Goal: Information Seeking & Learning: Find contact information

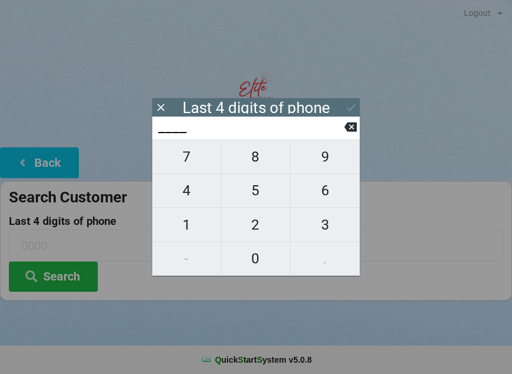
click at [184, 203] on span "4" at bounding box center [186, 190] width 69 height 25
type input "4___"
click at [257, 258] on span "0" at bounding box center [256, 258] width 69 height 25
type input "40__"
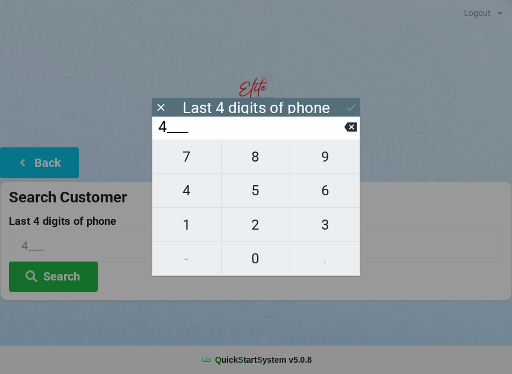
type input "40__"
click at [187, 228] on span "1" at bounding box center [186, 225] width 69 height 25
type input "401_"
click at [352, 133] on icon at bounding box center [350, 127] width 12 height 12
type input "40__"
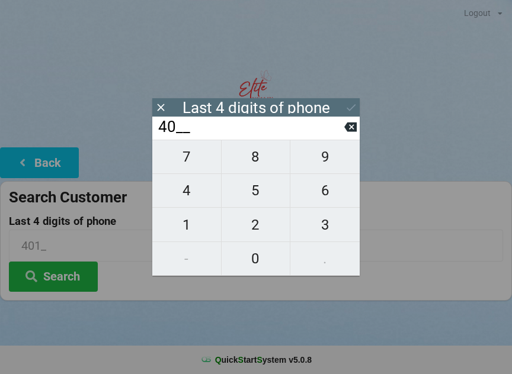
click at [187, 162] on span "7" at bounding box center [186, 157] width 69 height 25
type input "407_"
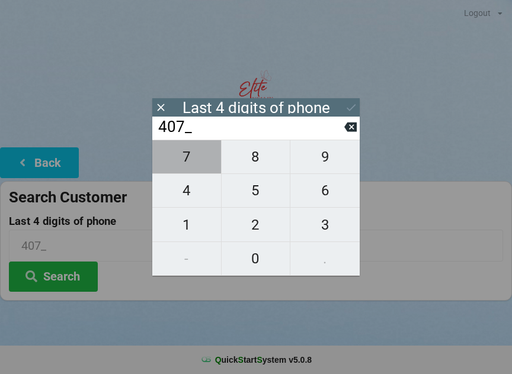
click at [184, 155] on span "7" at bounding box center [186, 157] width 69 height 25
type input "4077"
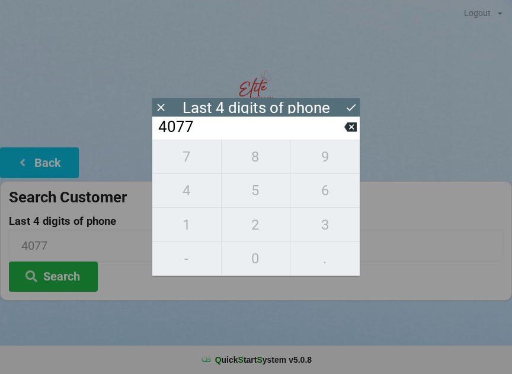
click at [186, 195] on div "7 8 9 4 5 6 1 2 3 - 0 ." at bounding box center [255, 208] width 207 height 136
click at [350, 132] on icon at bounding box center [350, 127] width 12 height 9
click at [354, 133] on icon at bounding box center [350, 127] width 12 height 12
click at [356, 132] on icon at bounding box center [350, 127] width 12 height 9
click at [356, 131] on icon at bounding box center [350, 127] width 12 height 9
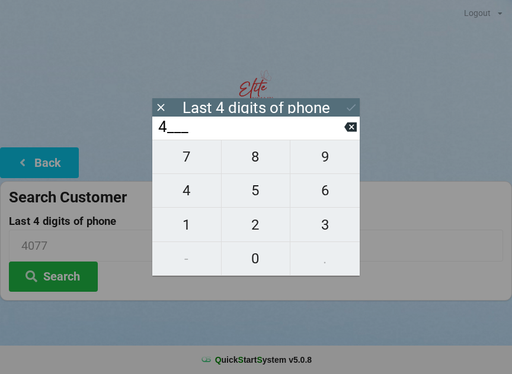
type input "____"
click at [356, 129] on icon at bounding box center [350, 127] width 12 height 9
click at [267, 229] on span "2" at bounding box center [256, 225] width 69 height 25
type input "2___"
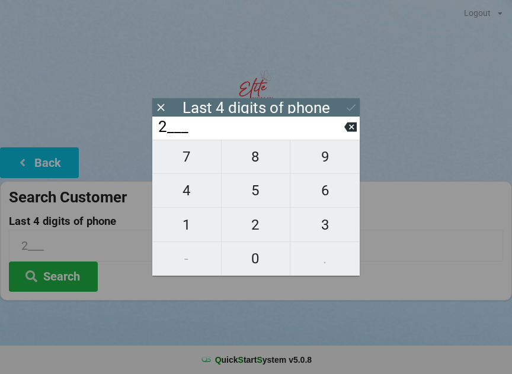
click at [194, 221] on span "1" at bounding box center [186, 225] width 69 height 25
type input "21__"
click at [197, 229] on span "1" at bounding box center [186, 225] width 69 height 25
type input "211_"
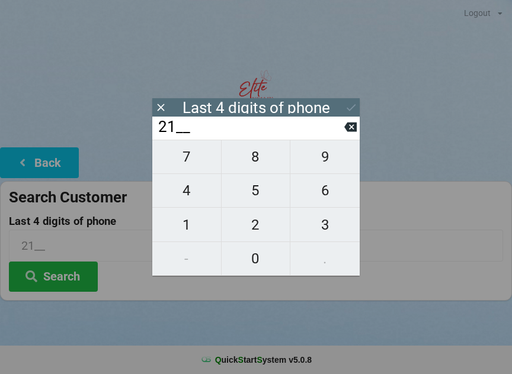
type input "211_"
click at [191, 225] on span "1" at bounding box center [186, 225] width 69 height 25
type input "2111"
click at [348, 103] on icon at bounding box center [351, 107] width 12 height 12
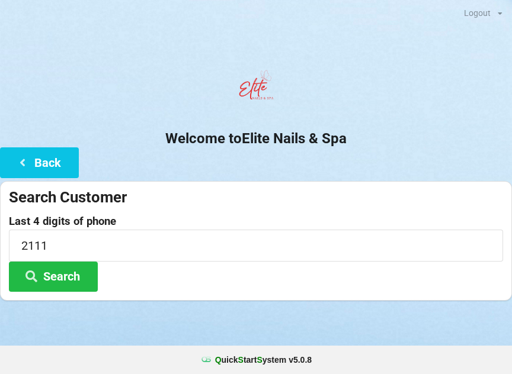
click at [47, 279] on button "Search" at bounding box center [53, 277] width 89 height 30
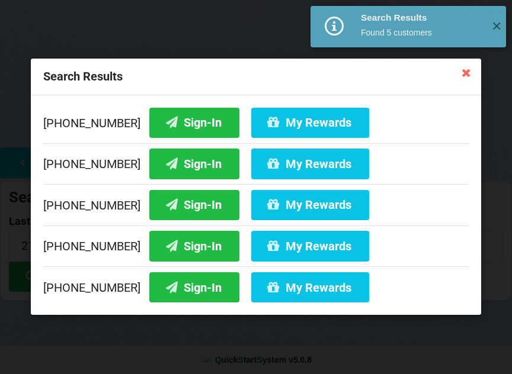
click at [171, 165] on button "Sign-In" at bounding box center [194, 164] width 90 height 30
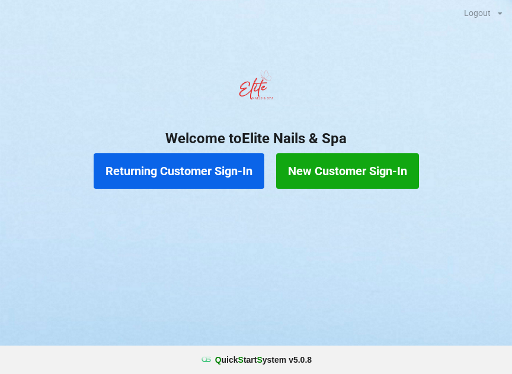
click at [209, 166] on button "Returning Customer Sign-In" at bounding box center [179, 171] width 171 height 36
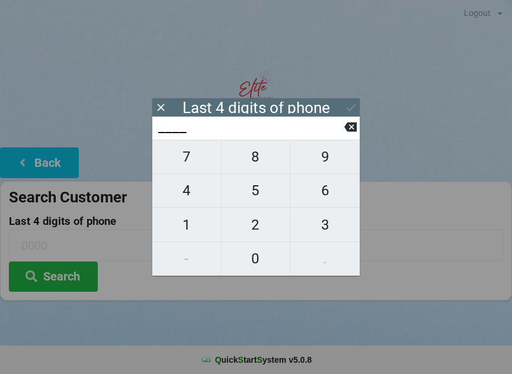
click at [270, 184] on span "5" at bounding box center [256, 190] width 69 height 25
type input "5___"
click at [242, 257] on span "0" at bounding box center [256, 258] width 69 height 25
type input "50__"
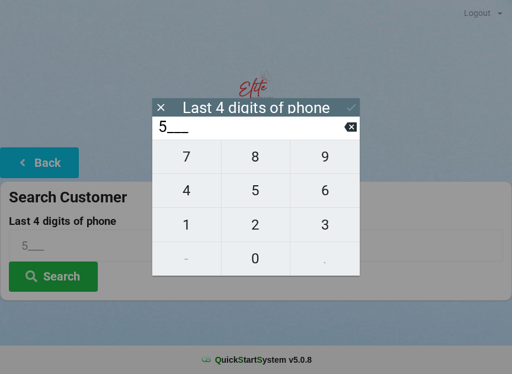
type input "50__"
click at [332, 164] on span "9" at bounding box center [324, 157] width 69 height 25
type input "509_"
click at [253, 257] on span "0" at bounding box center [256, 258] width 69 height 25
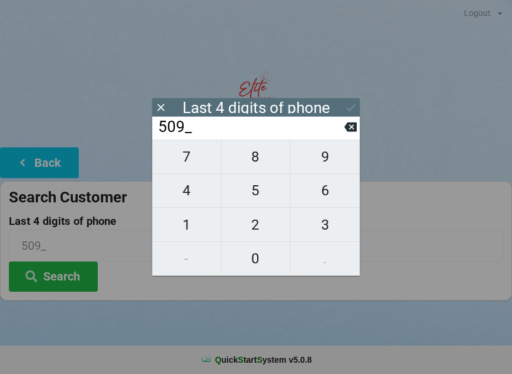
type input "5090"
click at [361, 100] on div at bounding box center [256, 90] width 512 height 50
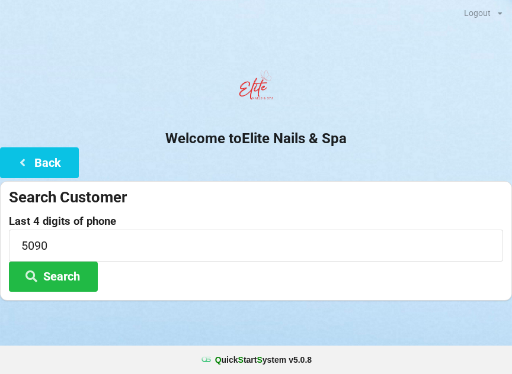
click at [63, 278] on button "Search" at bounding box center [53, 277] width 89 height 30
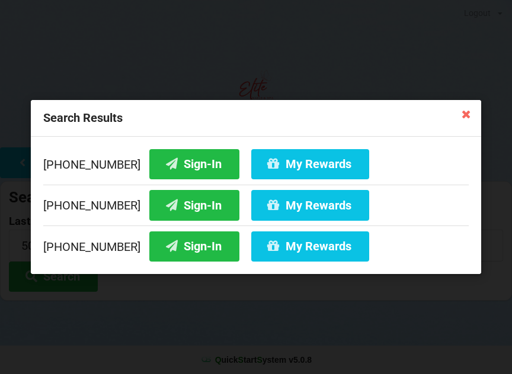
click at [262, 347] on div "Search Results [PHONE_NUMBER] Sign-In My Rewards [PHONE_NUMBER] Sign-In My Rewa…" at bounding box center [256, 187] width 512 height 374
click at [466, 117] on icon at bounding box center [465, 113] width 19 height 19
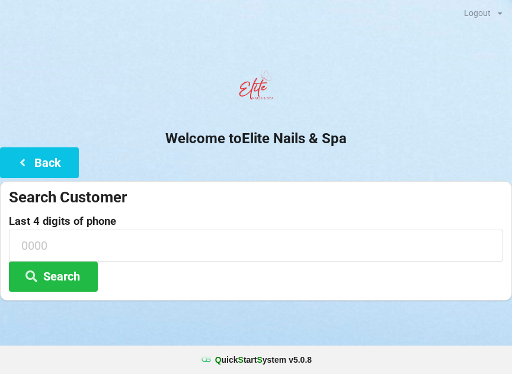
click at [55, 158] on button "Back" at bounding box center [39, 163] width 79 height 30
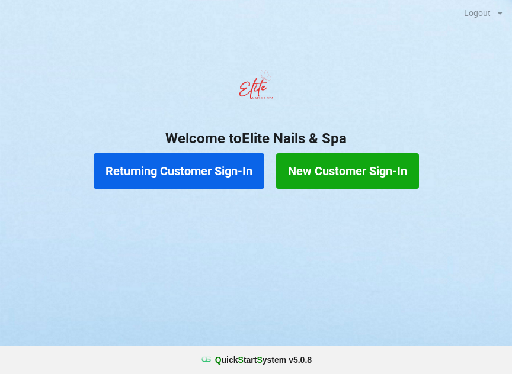
click at [366, 176] on button "New Customer Sign-In" at bounding box center [347, 171] width 143 height 36
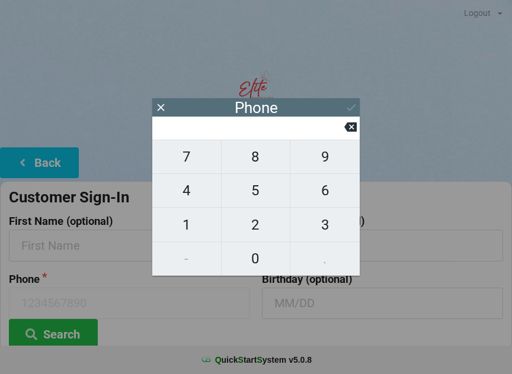
click at [325, 225] on span "3" at bounding box center [324, 225] width 69 height 25
type input "3"
click at [251, 222] on span "2" at bounding box center [256, 225] width 69 height 25
type input "32"
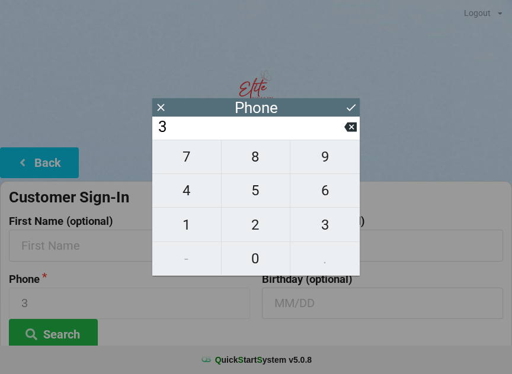
type input "32"
click at [194, 216] on span "1" at bounding box center [186, 225] width 69 height 25
type input "321"
click at [346, 216] on span "3" at bounding box center [324, 225] width 69 height 25
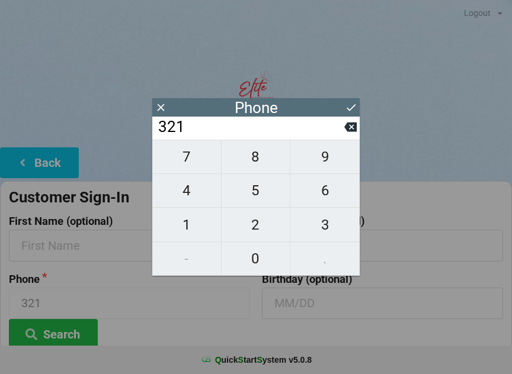
type input "3213"
click at [329, 191] on span "6" at bounding box center [324, 190] width 69 height 25
type input "32136"
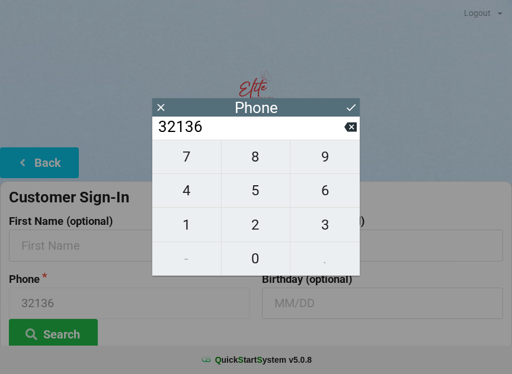
click at [334, 186] on span "6" at bounding box center [324, 190] width 69 height 25
type input "321366"
click at [329, 164] on span "9" at bounding box center [324, 157] width 69 height 25
type input "3213669"
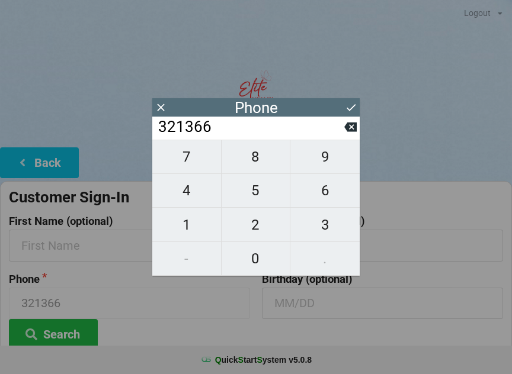
type input "3213669"
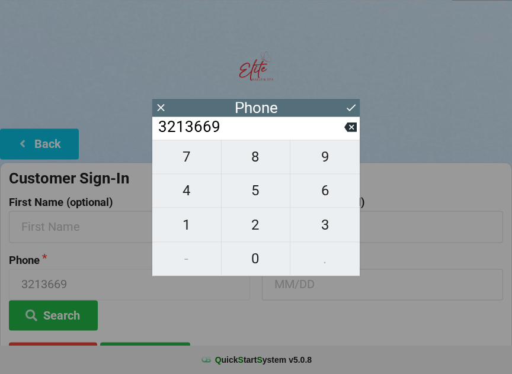
scroll to position [19, 0]
click at [261, 255] on span "0" at bounding box center [256, 258] width 69 height 25
type input "32136690"
click at [265, 192] on span "5" at bounding box center [256, 190] width 69 height 25
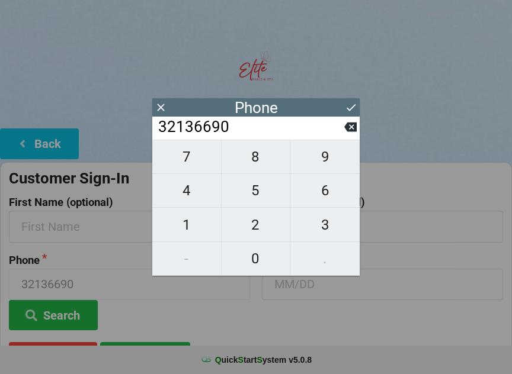
type input "321366905"
click at [250, 268] on span "0" at bounding box center [256, 258] width 69 height 25
type input "3213669050"
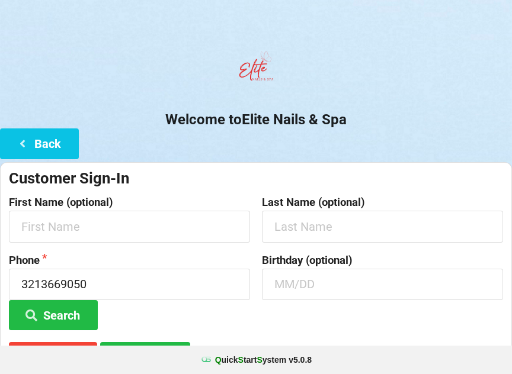
click at [351, 94] on div at bounding box center [256, 71] width 512 height 50
click at [229, 225] on input "text" at bounding box center [129, 226] width 241 height 31
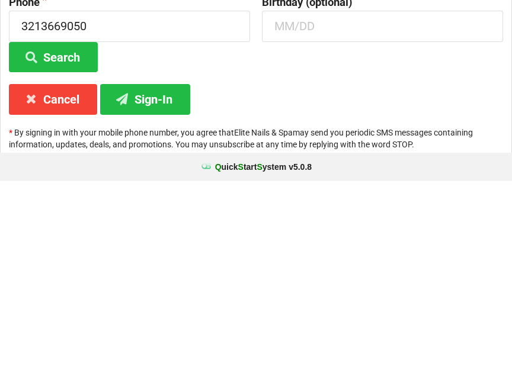
scroll to position [88, 0]
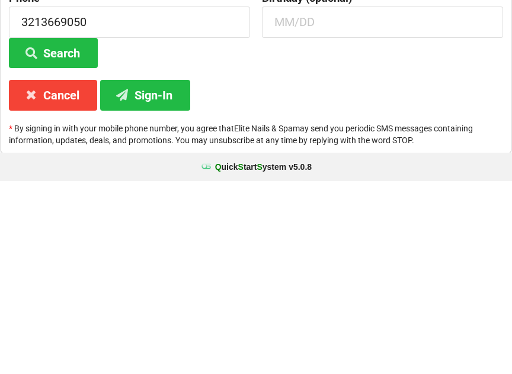
click at [72, 231] on button "Search" at bounding box center [53, 246] width 89 height 30
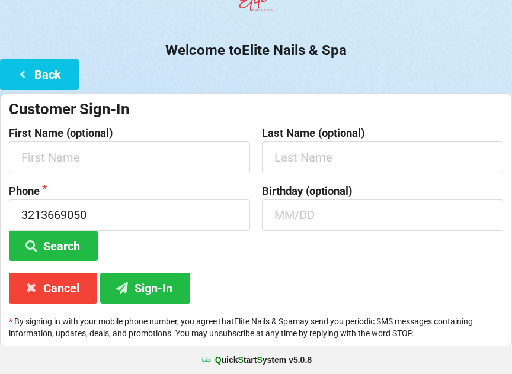
click at [171, 280] on button "Sign-In" at bounding box center [145, 288] width 90 height 30
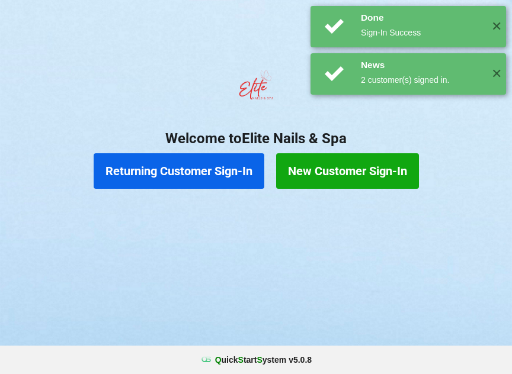
scroll to position [0, 0]
